Goal: Task Accomplishment & Management: Use online tool/utility

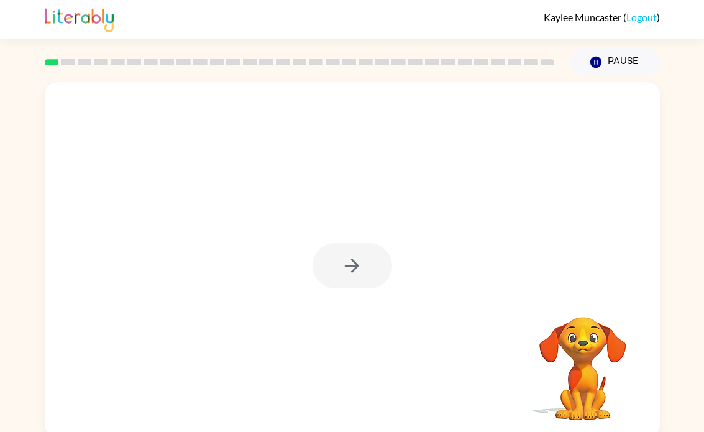
click at [343, 267] on div at bounding box center [353, 265] width 80 height 45
click at [352, 267] on div at bounding box center [353, 265] width 80 height 45
click at [360, 272] on icon "button" at bounding box center [352, 266] width 22 height 22
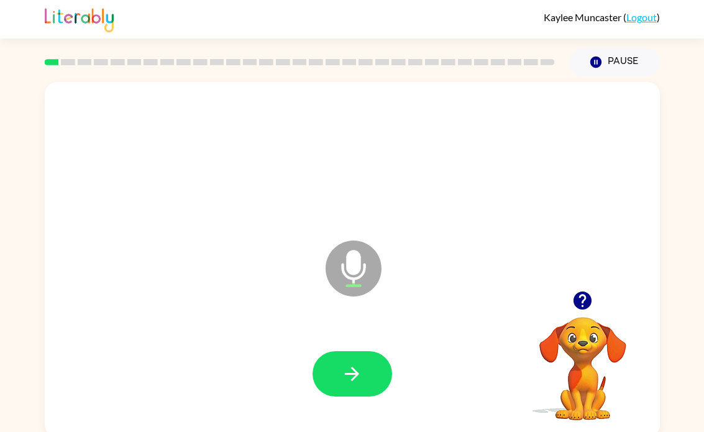
click at [348, 371] on icon "button" at bounding box center [352, 374] width 22 height 22
click at [353, 363] on icon "button" at bounding box center [352, 374] width 22 height 22
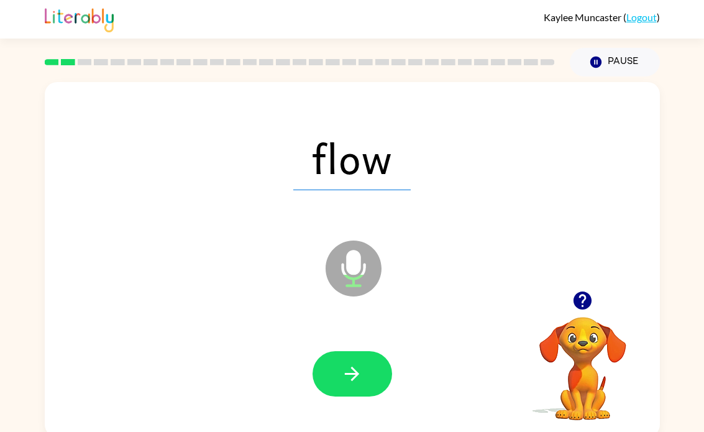
click at [363, 368] on button "button" at bounding box center [353, 373] width 80 height 45
click at [346, 377] on icon "button" at bounding box center [352, 374] width 22 height 22
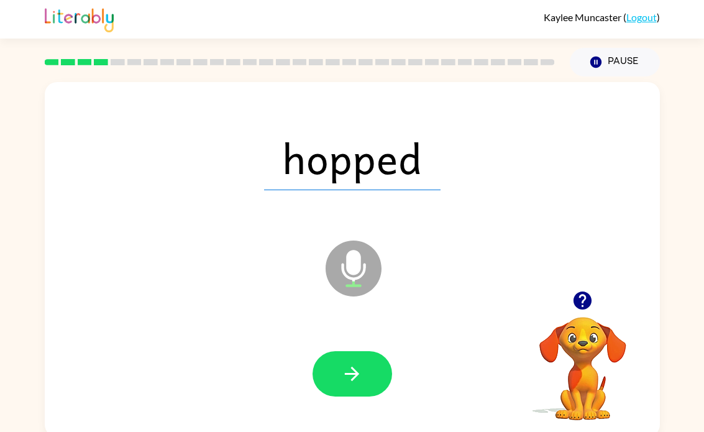
click at [356, 377] on icon "button" at bounding box center [352, 374] width 14 height 14
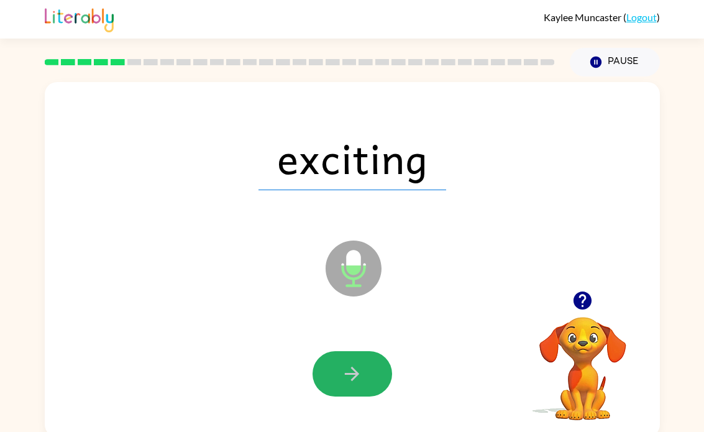
click at [368, 377] on button "button" at bounding box center [353, 373] width 80 height 45
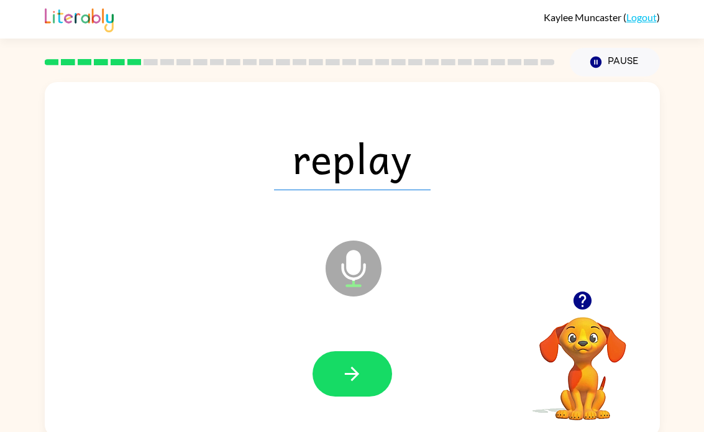
click at [356, 379] on icon "button" at bounding box center [352, 374] width 22 height 22
click at [363, 377] on button "button" at bounding box center [353, 373] width 80 height 45
click at [361, 384] on icon "button" at bounding box center [352, 374] width 22 height 22
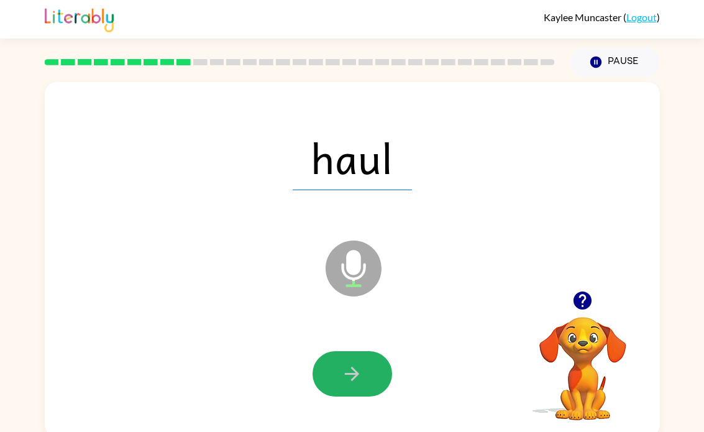
click at [364, 369] on button "button" at bounding box center [353, 373] width 80 height 45
click at [357, 367] on icon "button" at bounding box center [352, 374] width 22 height 22
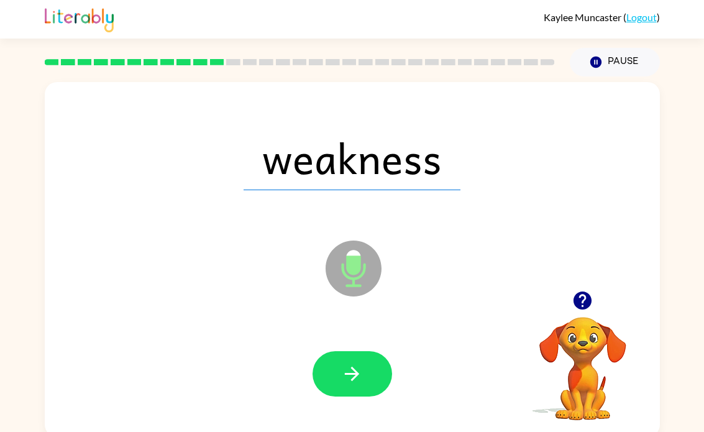
click at [348, 366] on icon "button" at bounding box center [352, 374] width 22 height 22
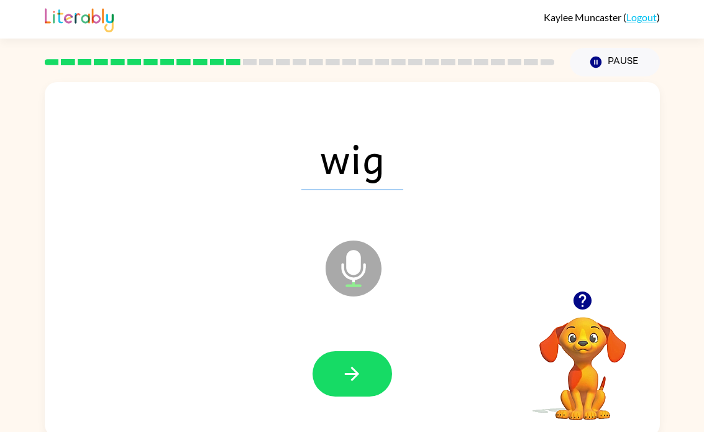
click at [358, 392] on button "button" at bounding box center [353, 373] width 80 height 45
click at [359, 374] on icon "button" at bounding box center [352, 374] width 14 height 14
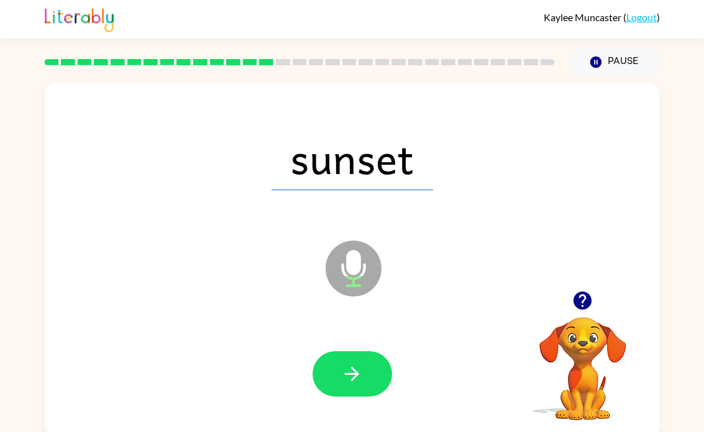
click at [359, 374] on icon "button" at bounding box center [352, 374] width 22 height 22
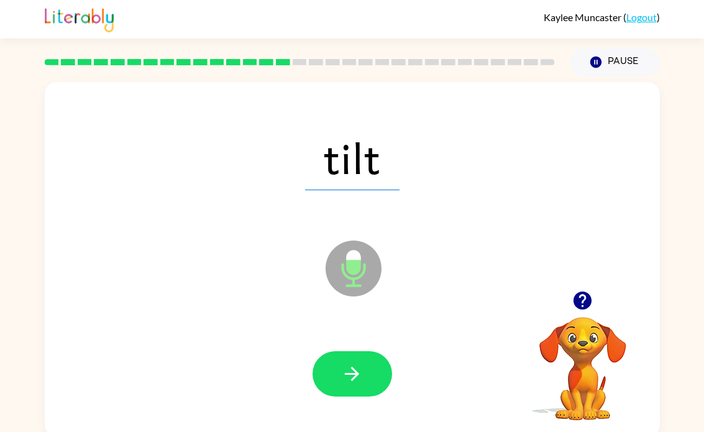
click at [353, 377] on icon "button" at bounding box center [352, 374] width 22 height 22
click at [356, 376] on icon "button" at bounding box center [352, 374] width 14 height 14
click at [348, 371] on icon "button" at bounding box center [352, 374] width 22 height 22
click at [362, 372] on icon "button" at bounding box center [352, 374] width 22 height 22
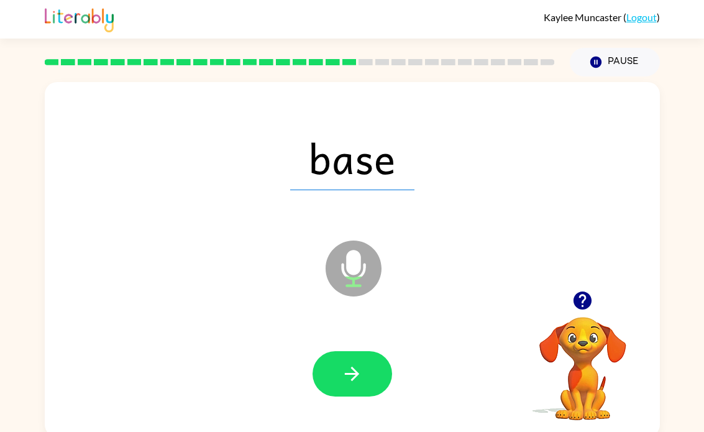
click at [355, 361] on button "button" at bounding box center [353, 373] width 80 height 45
click at [359, 371] on icon "button" at bounding box center [352, 374] width 22 height 22
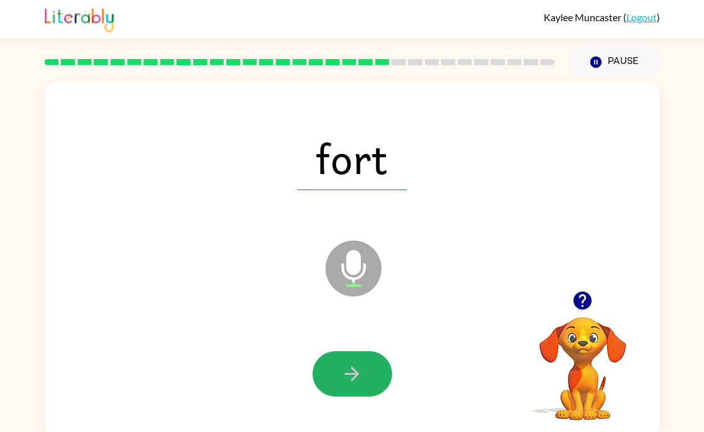
click at [369, 371] on button "button" at bounding box center [353, 373] width 80 height 45
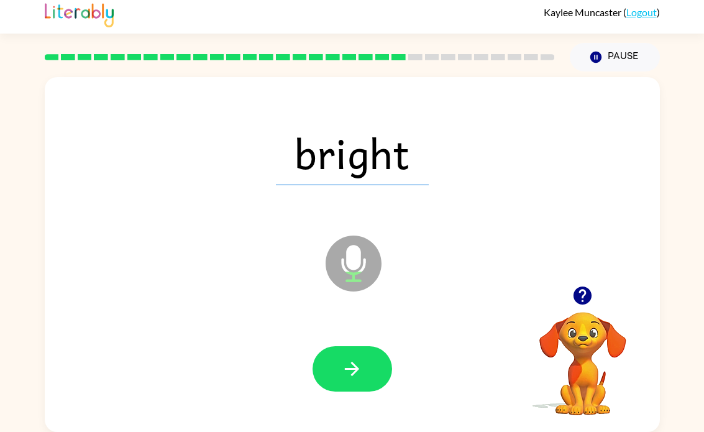
scroll to position [4, 0]
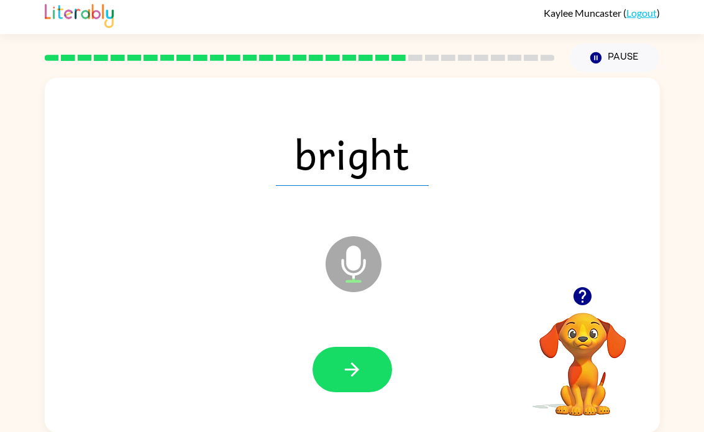
click at [357, 388] on button "button" at bounding box center [353, 369] width 80 height 45
click at [359, 374] on icon "button" at bounding box center [352, 370] width 22 height 22
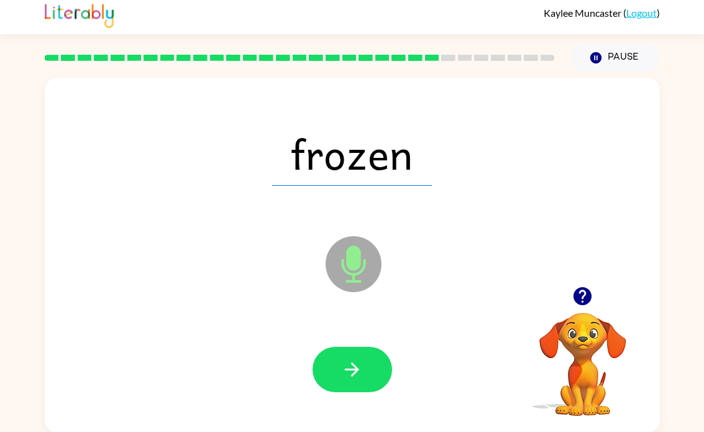
click at [367, 368] on button "button" at bounding box center [353, 369] width 80 height 45
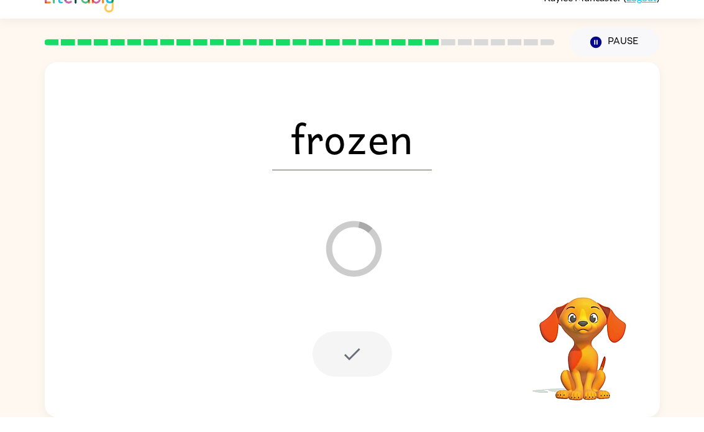
scroll to position [0, 0]
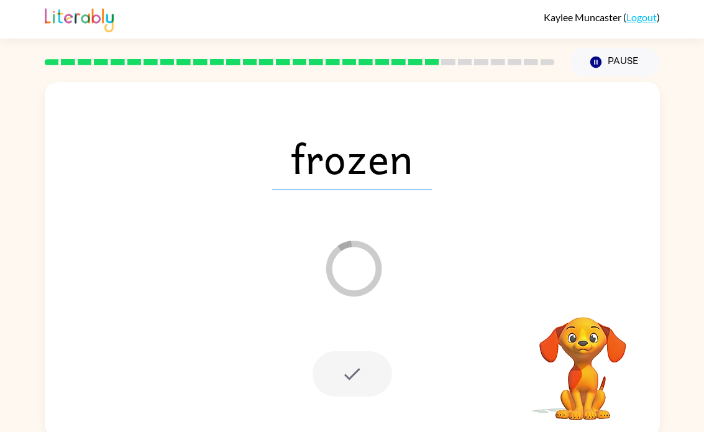
click at [479, 274] on div "frozen Loader Your response is being sent to our graders" at bounding box center [353, 259] width 616 height 355
click at [78, 292] on div "frozen Loader Your response is being sent to our graders" at bounding box center [353, 259] width 616 height 355
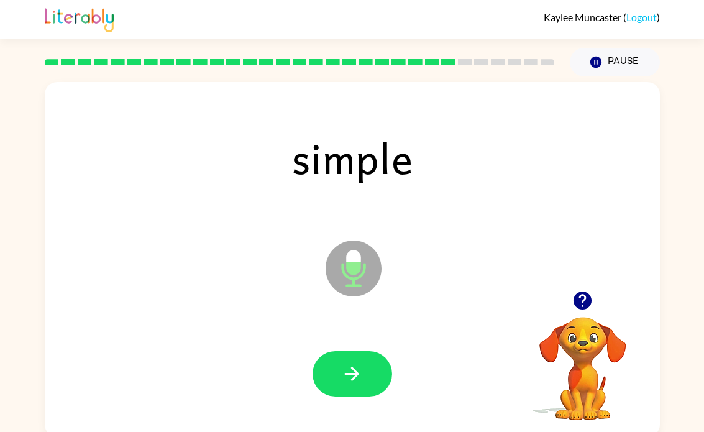
click at [362, 371] on icon "button" at bounding box center [352, 374] width 22 height 22
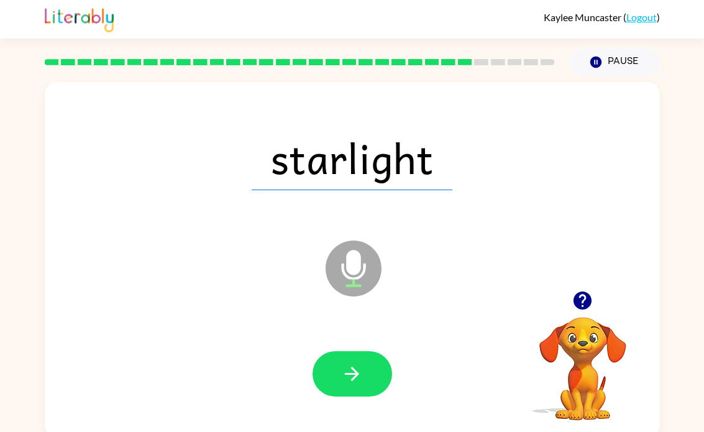
click at [364, 367] on button "button" at bounding box center [353, 373] width 80 height 45
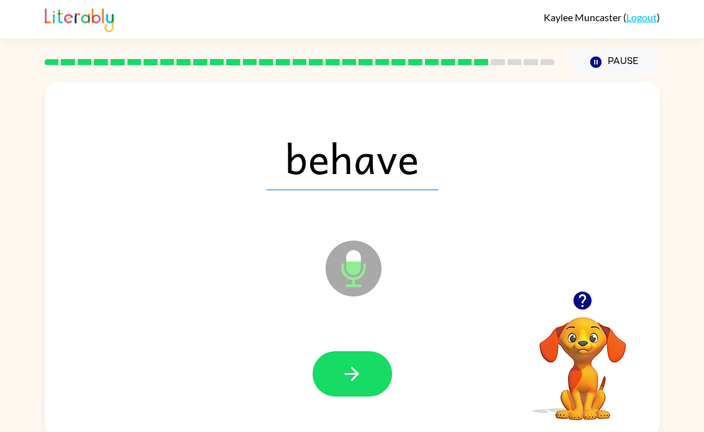
click at [353, 361] on button "button" at bounding box center [353, 373] width 80 height 45
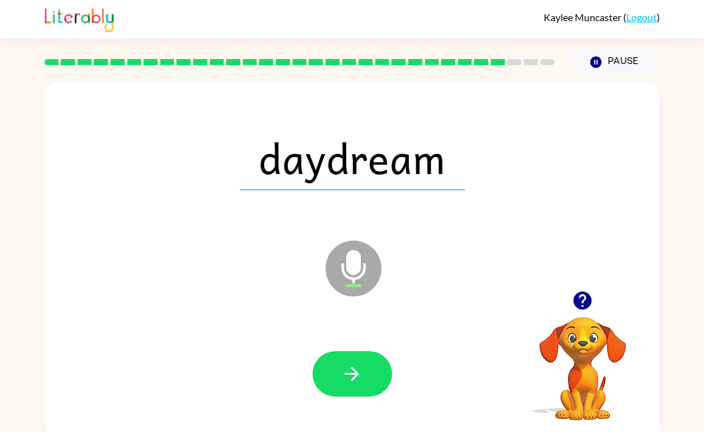
click at [364, 366] on button "button" at bounding box center [353, 373] width 80 height 45
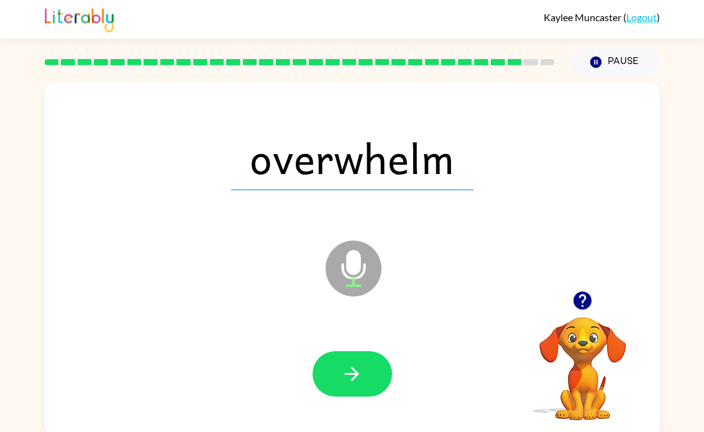
click at [358, 371] on icon "button" at bounding box center [352, 374] width 22 height 22
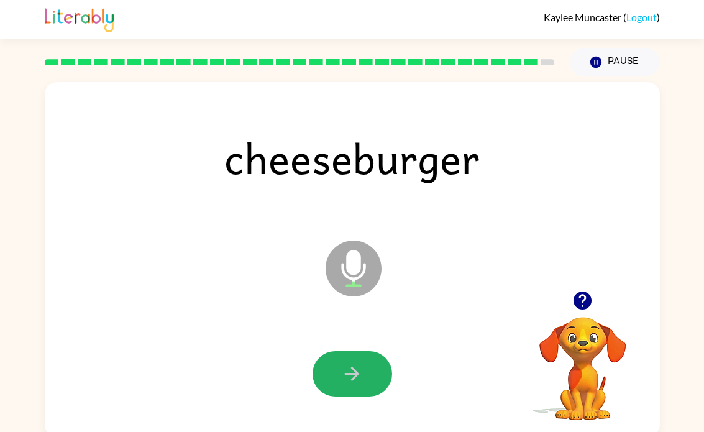
click at [359, 373] on icon "button" at bounding box center [352, 374] width 22 height 22
